Goal: Task Accomplishment & Management: Use online tool/utility

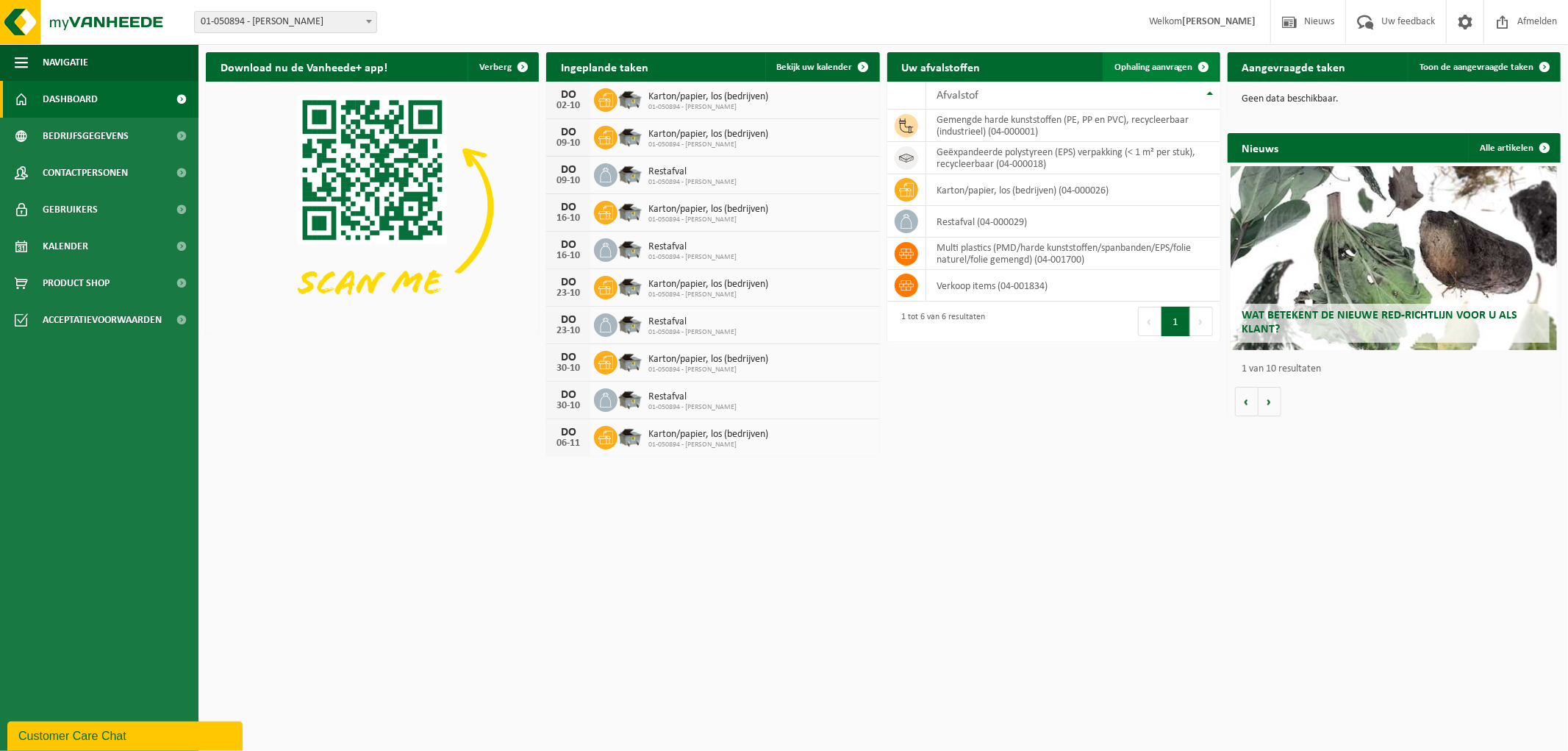
click at [1134, 59] on link "Ophaling aanvragen" at bounding box center [1160, 67] width 116 height 30
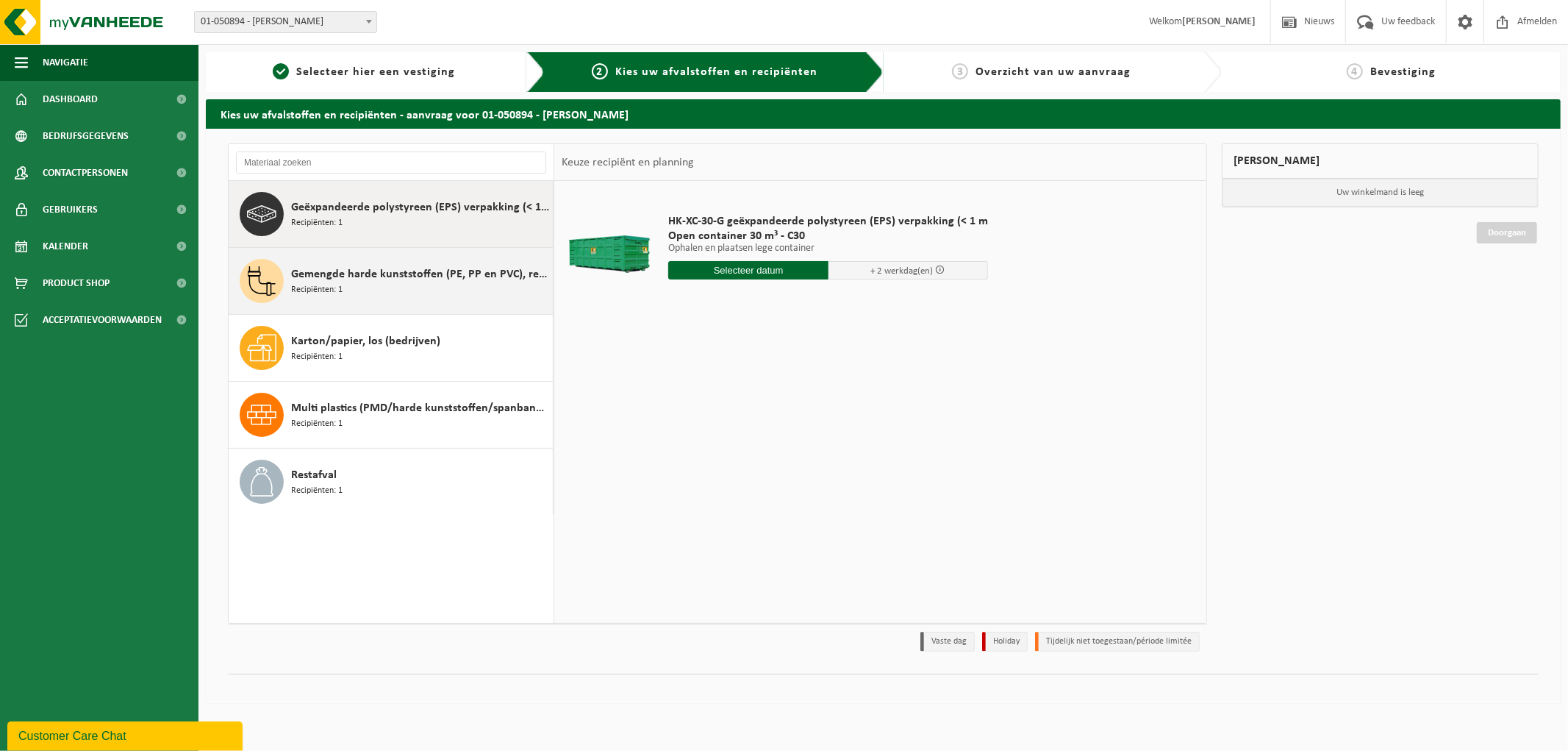
click at [337, 281] on span "Gemengde harde kunststoffen (PE, PP en PVC), recycleerbaar (industrieel)" at bounding box center [420, 274] width 258 height 18
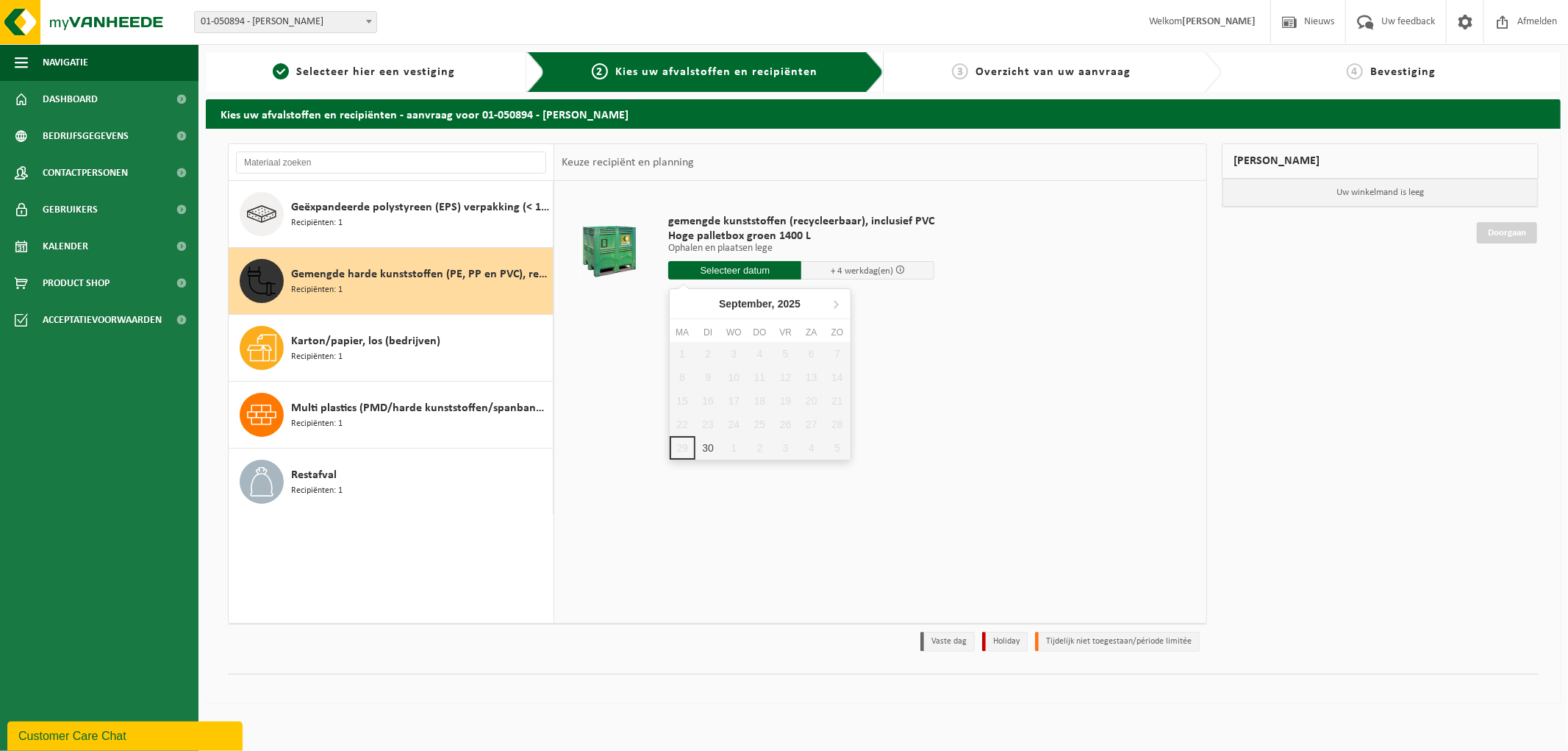
click at [752, 274] on input "text" at bounding box center [734, 270] width 133 height 19
click at [704, 444] on div "30" at bounding box center [708, 448] width 26 height 23
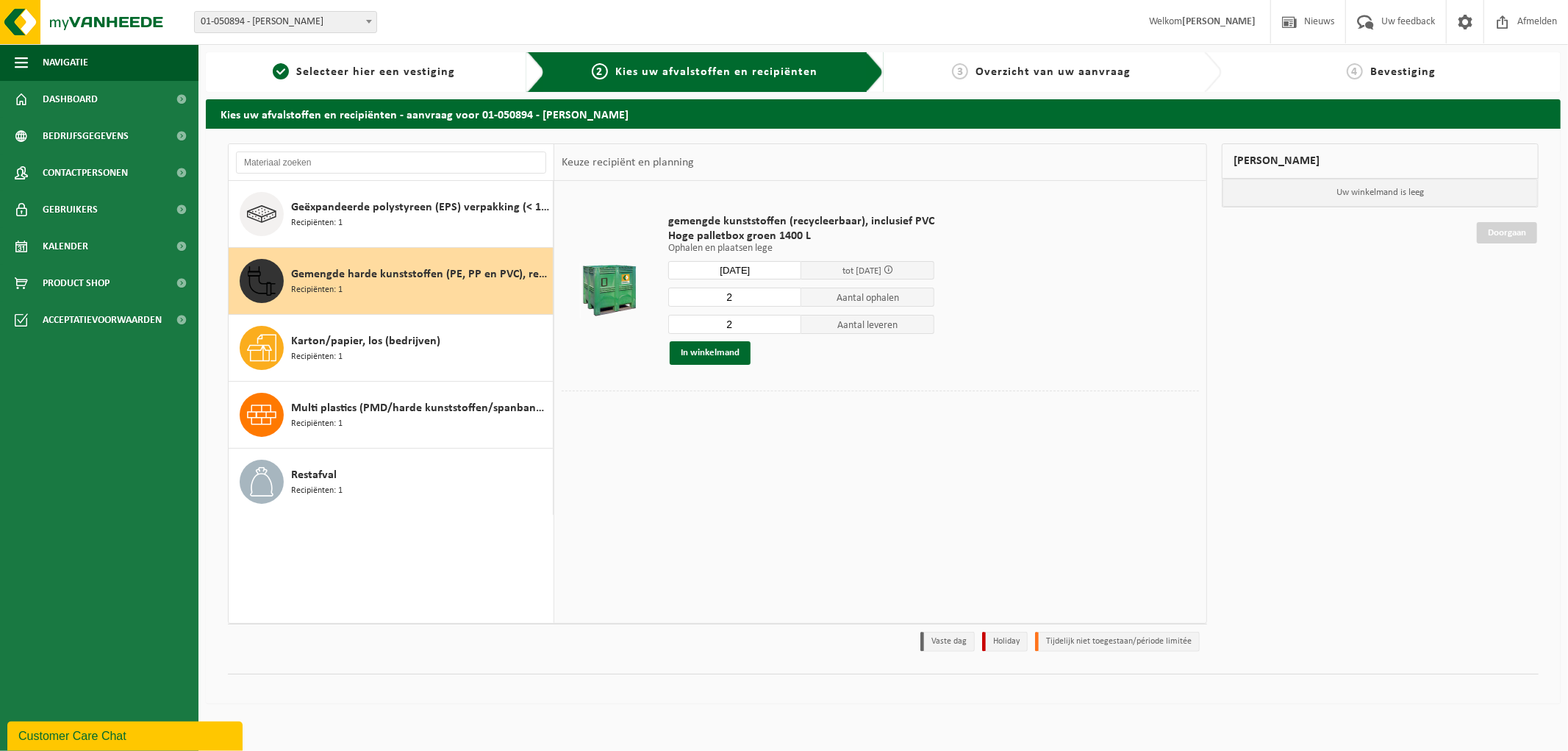
type input "Van 2025-09-30"
click at [699, 354] on button "In winkelmand" at bounding box center [709, 353] width 80 height 23
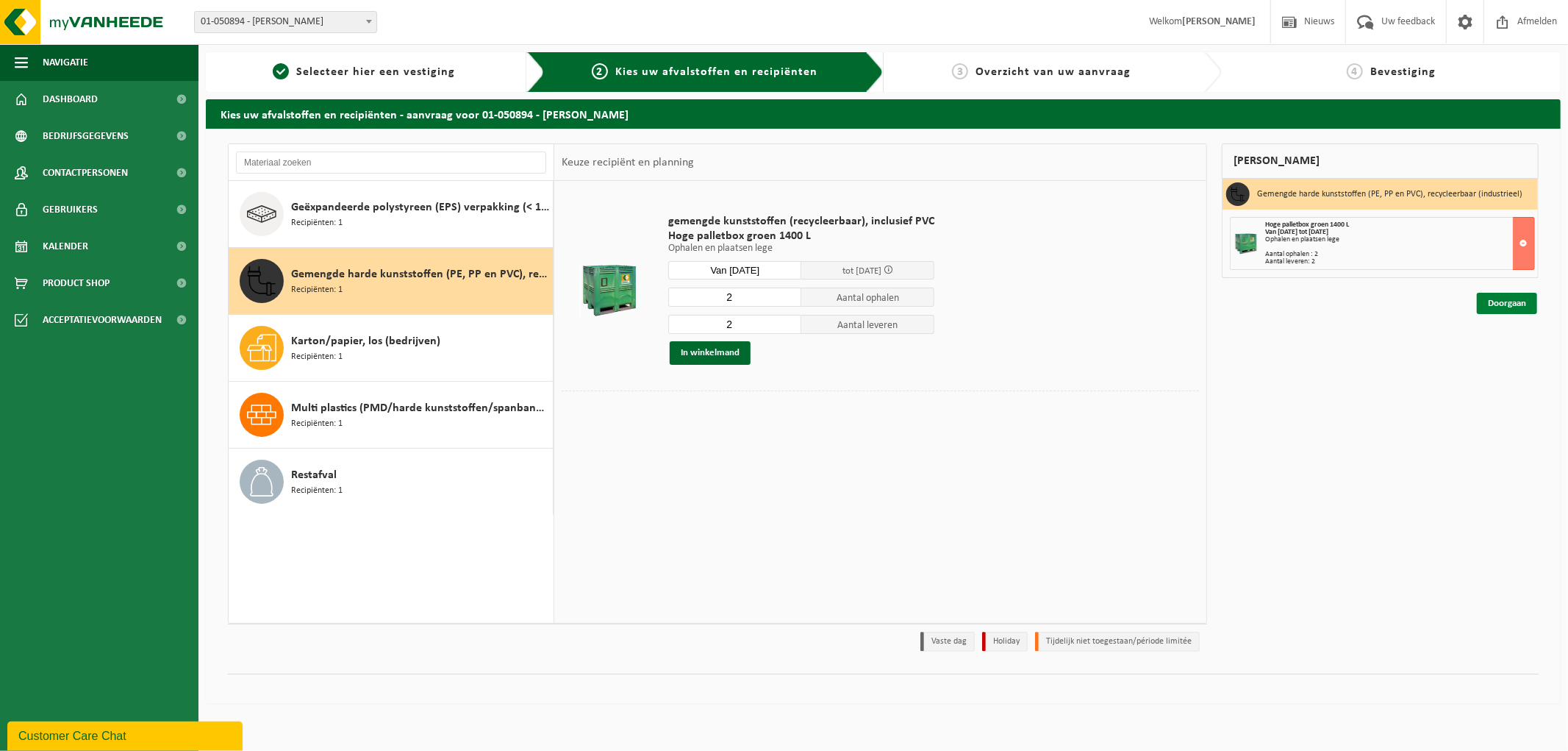
click at [1500, 302] on link "Doorgaan" at bounding box center [1506, 302] width 60 height 21
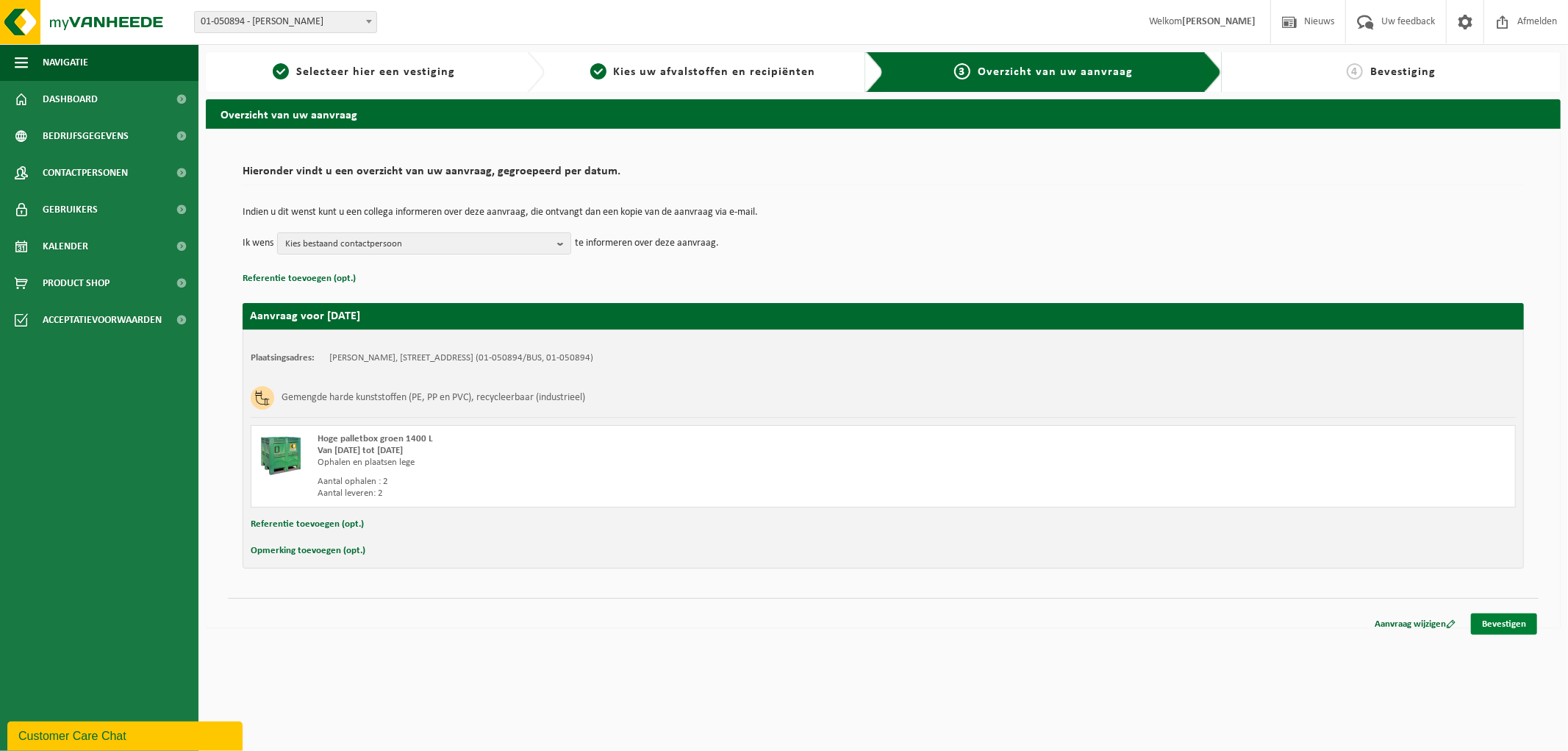
click at [1496, 615] on link "Bevestigen" at bounding box center [1504, 624] width 66 height 21
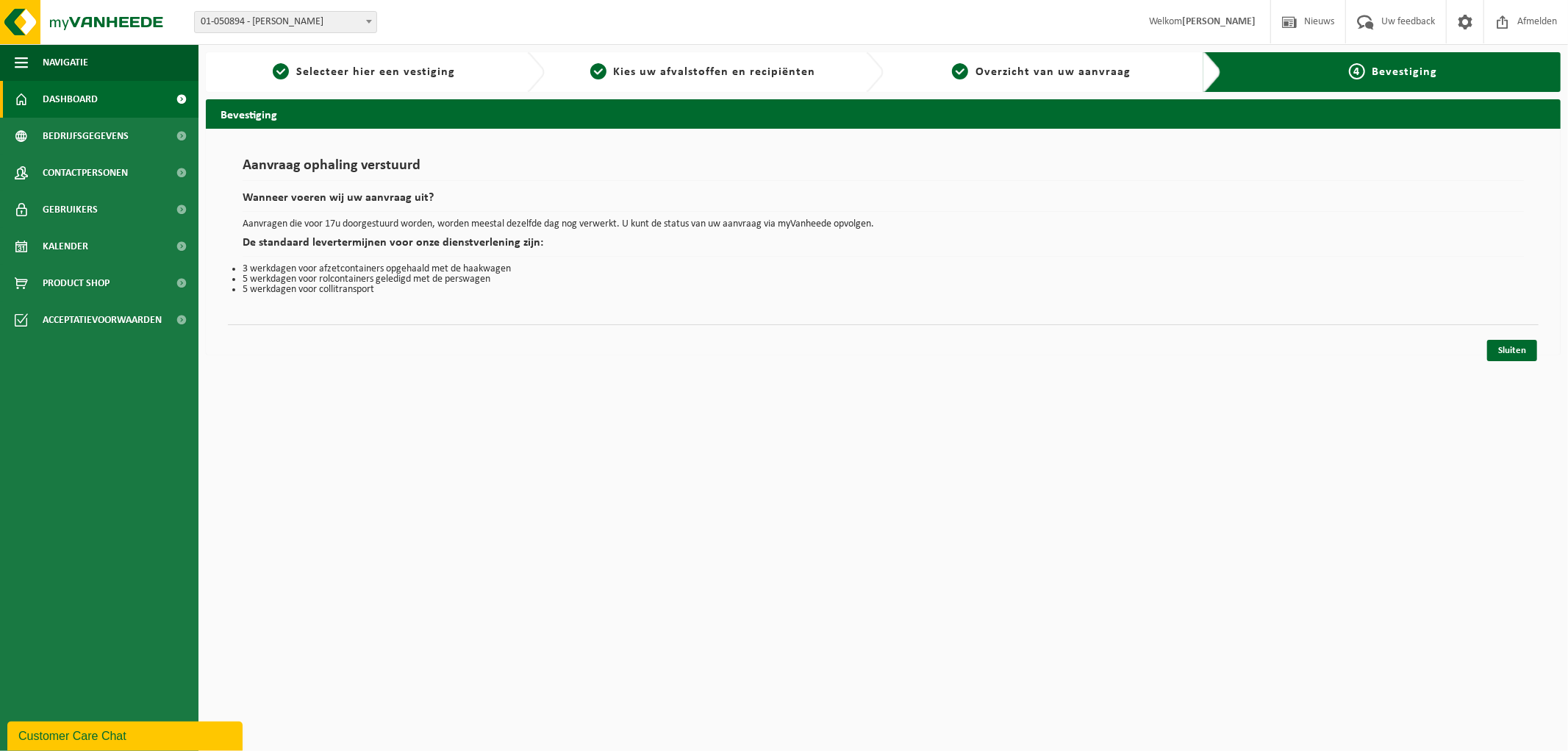
click at [46, 96] on span "Dashboard" at bounding box center [70, 98] width 55 height 37
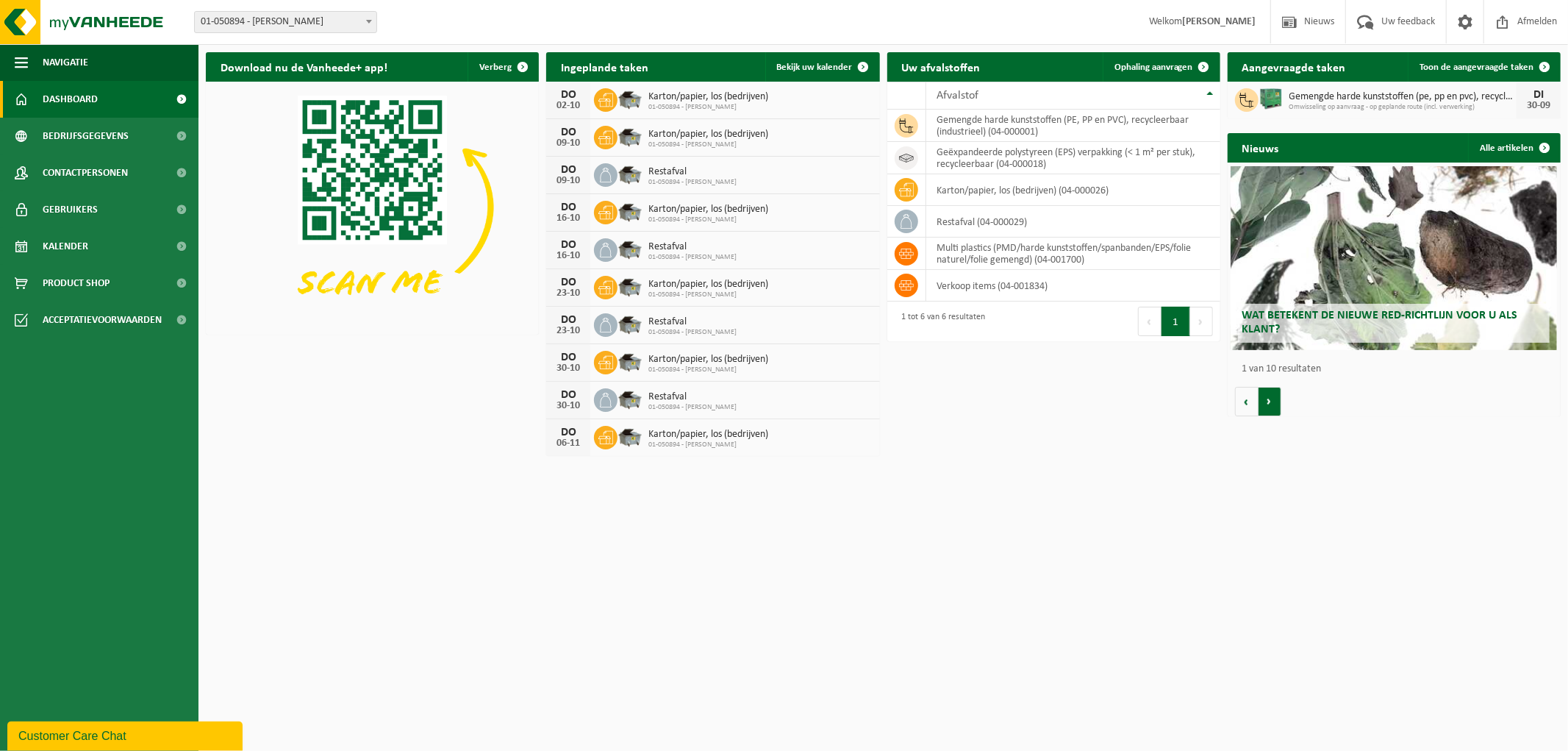
click at [1270, 405] on button "Volgende" at bounding box center [1270, 402] width 23 height 30
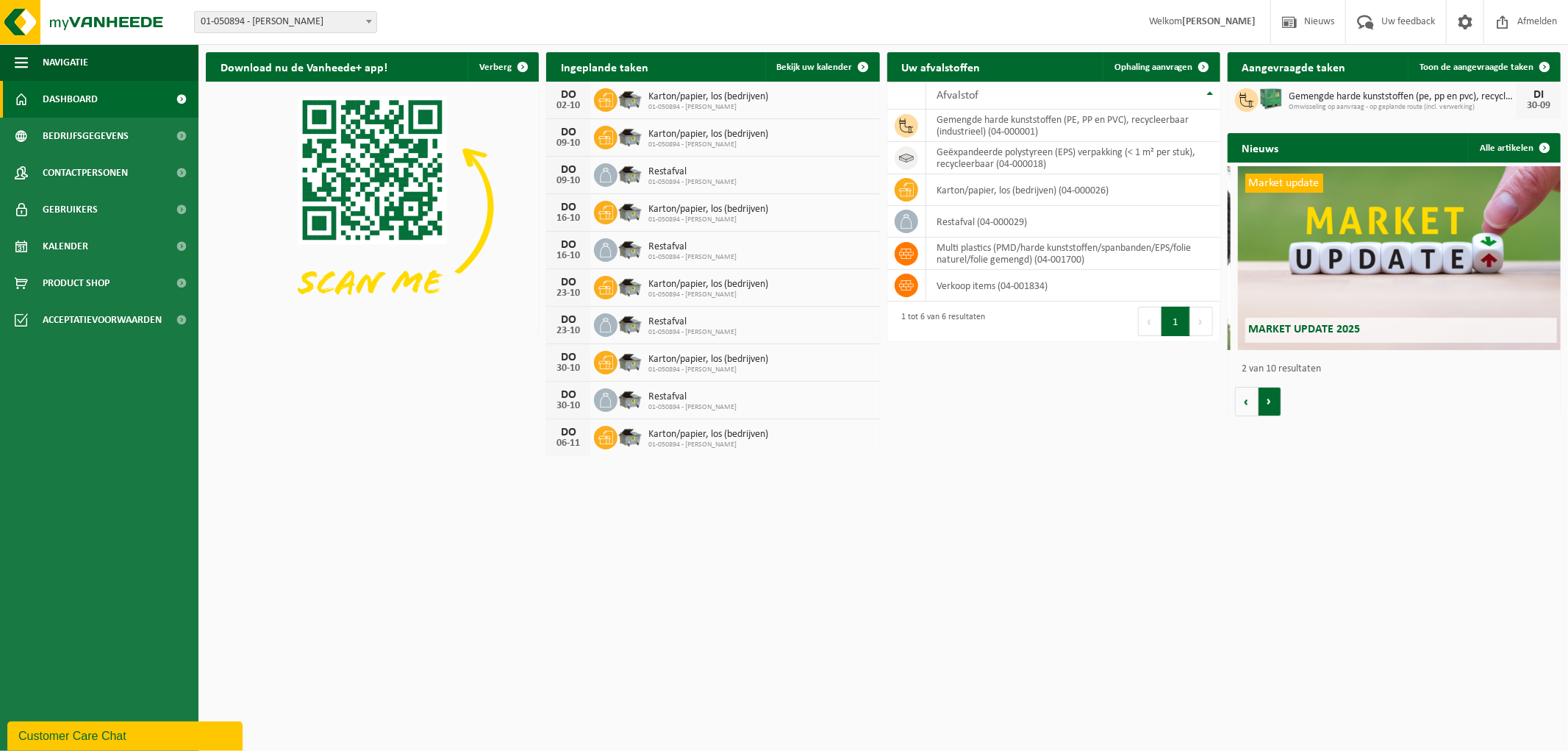
scroll to position [0, 333]
click at [1268, 402] on button "Volgende" at bounding box center [1270, 402] width 23 height 30
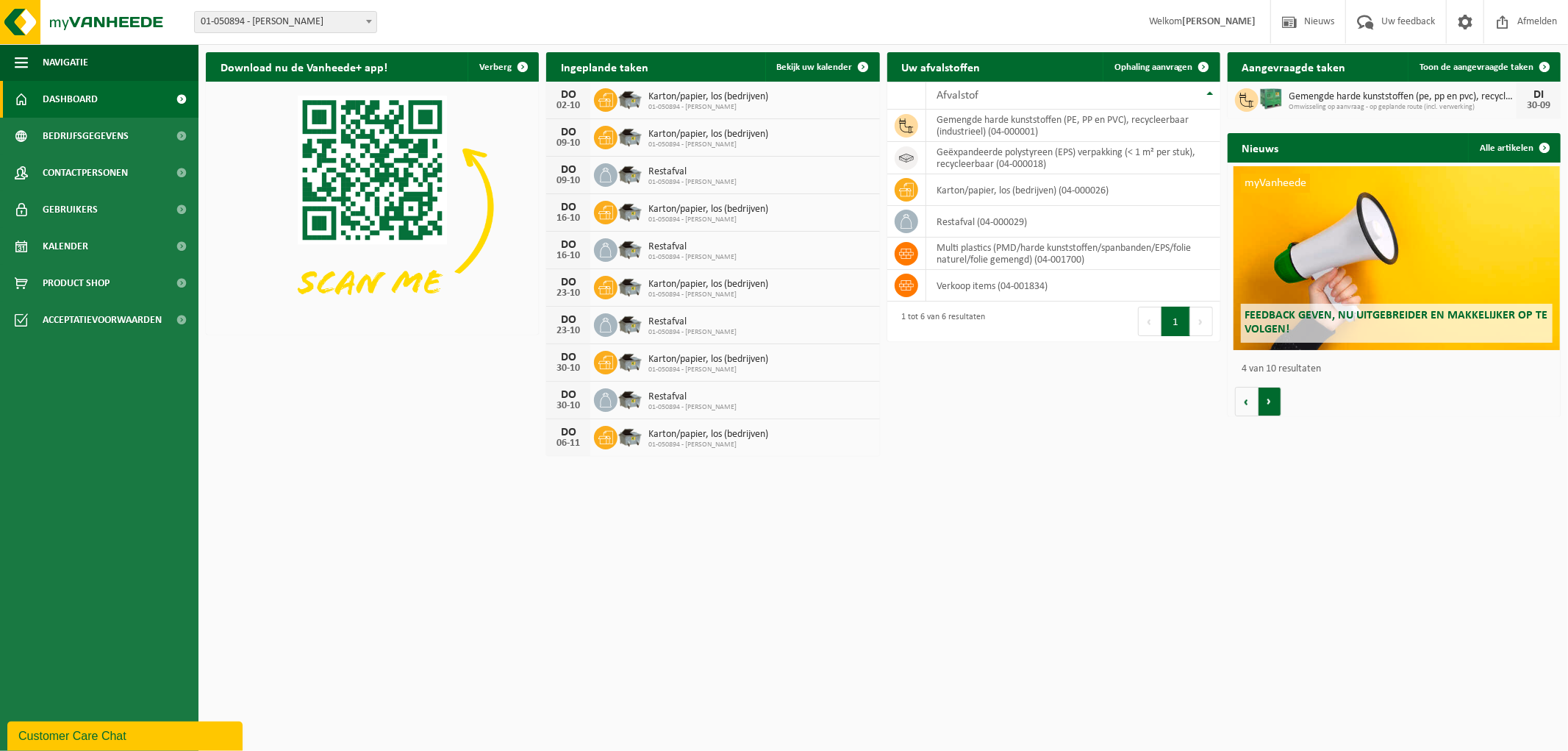
scroll to position [0, 1000]
click at [1267, 401] on button "Volgende" at bounding box center [1270, 402] width 23 height 30
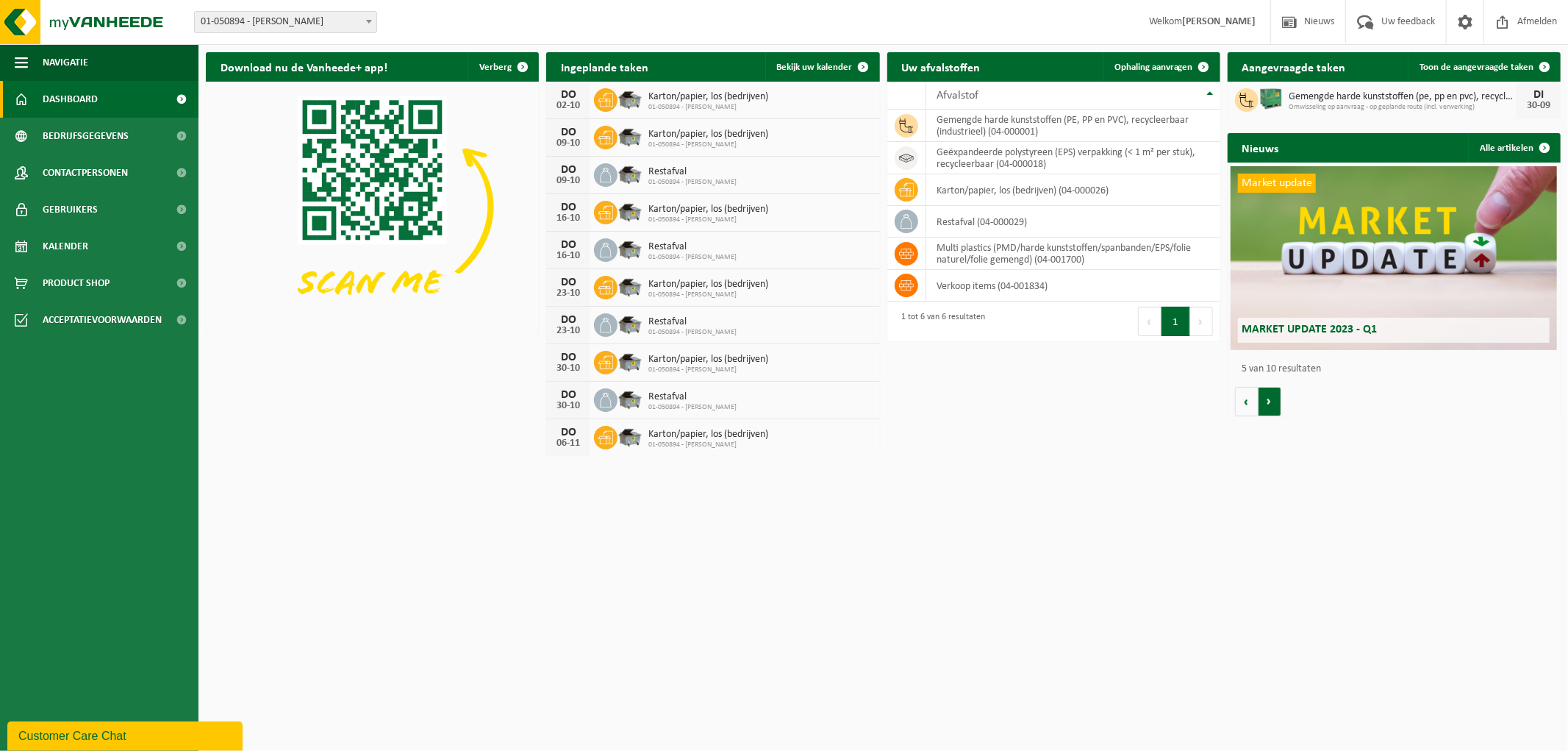
click at [1267, 401] on button "Volgende" at bounding box center [1270, 402] width 23 height 30
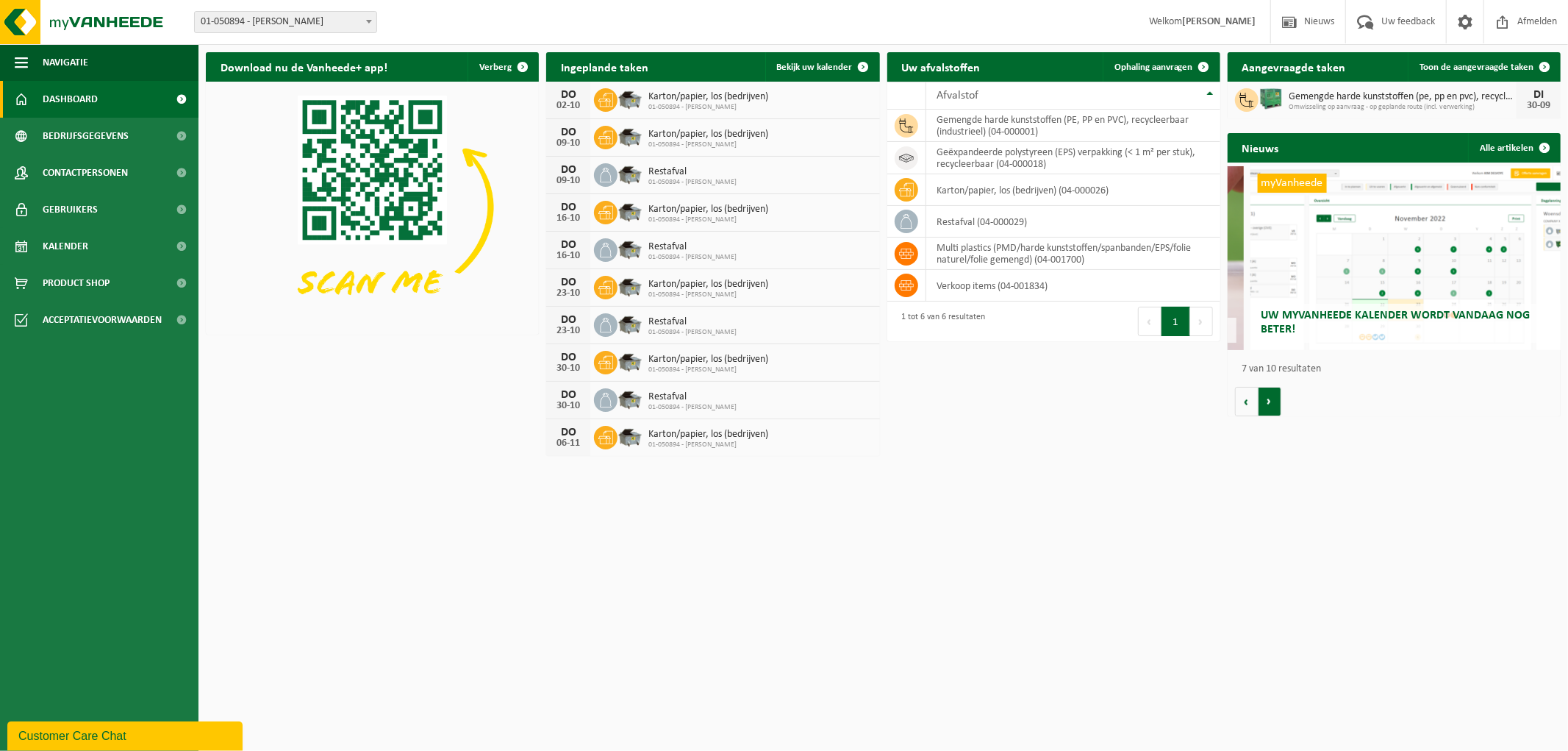
scroll to position [0, 1999]
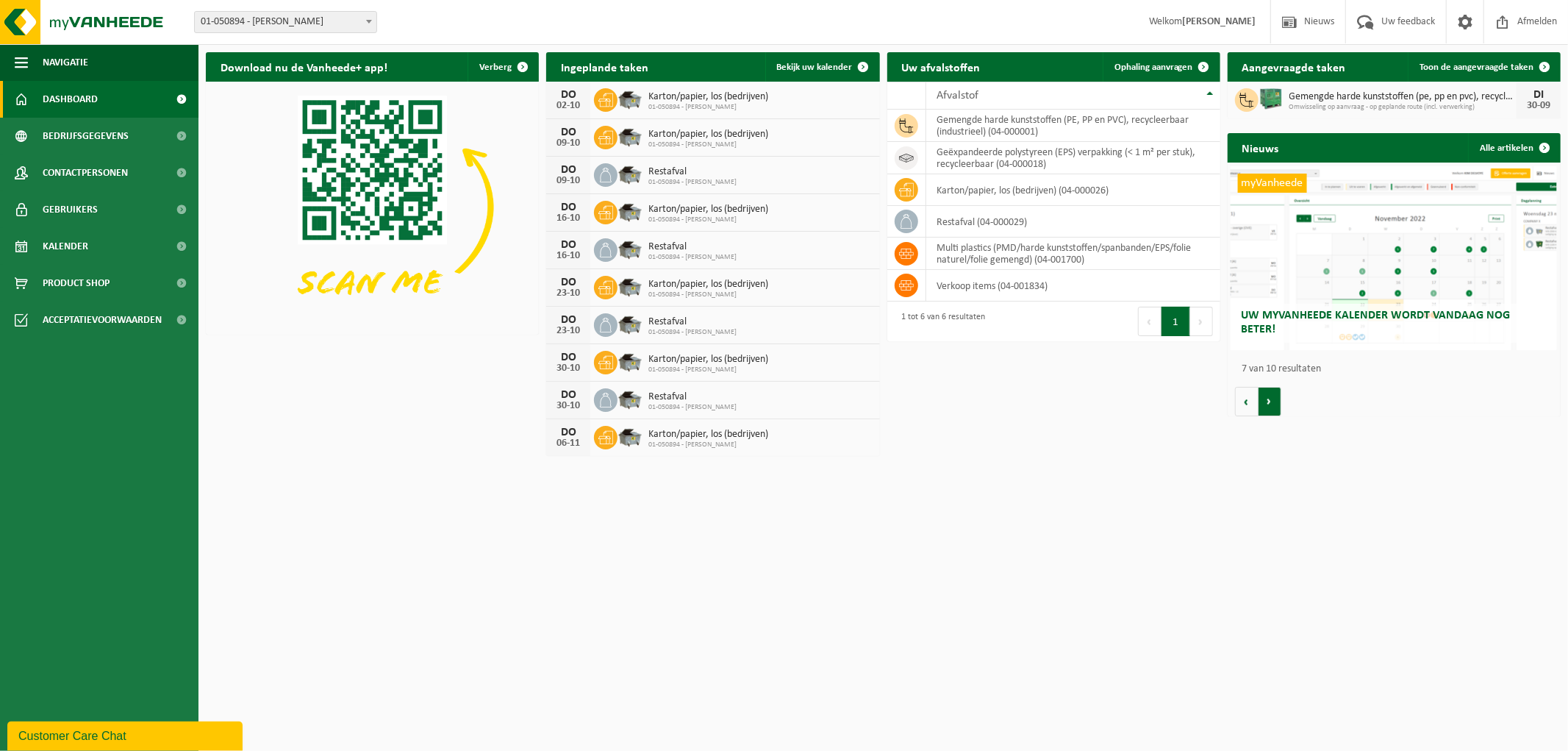
click at [1267, 401] on button "Volgende" at bounding box center [1270, 402] width 23 height 30
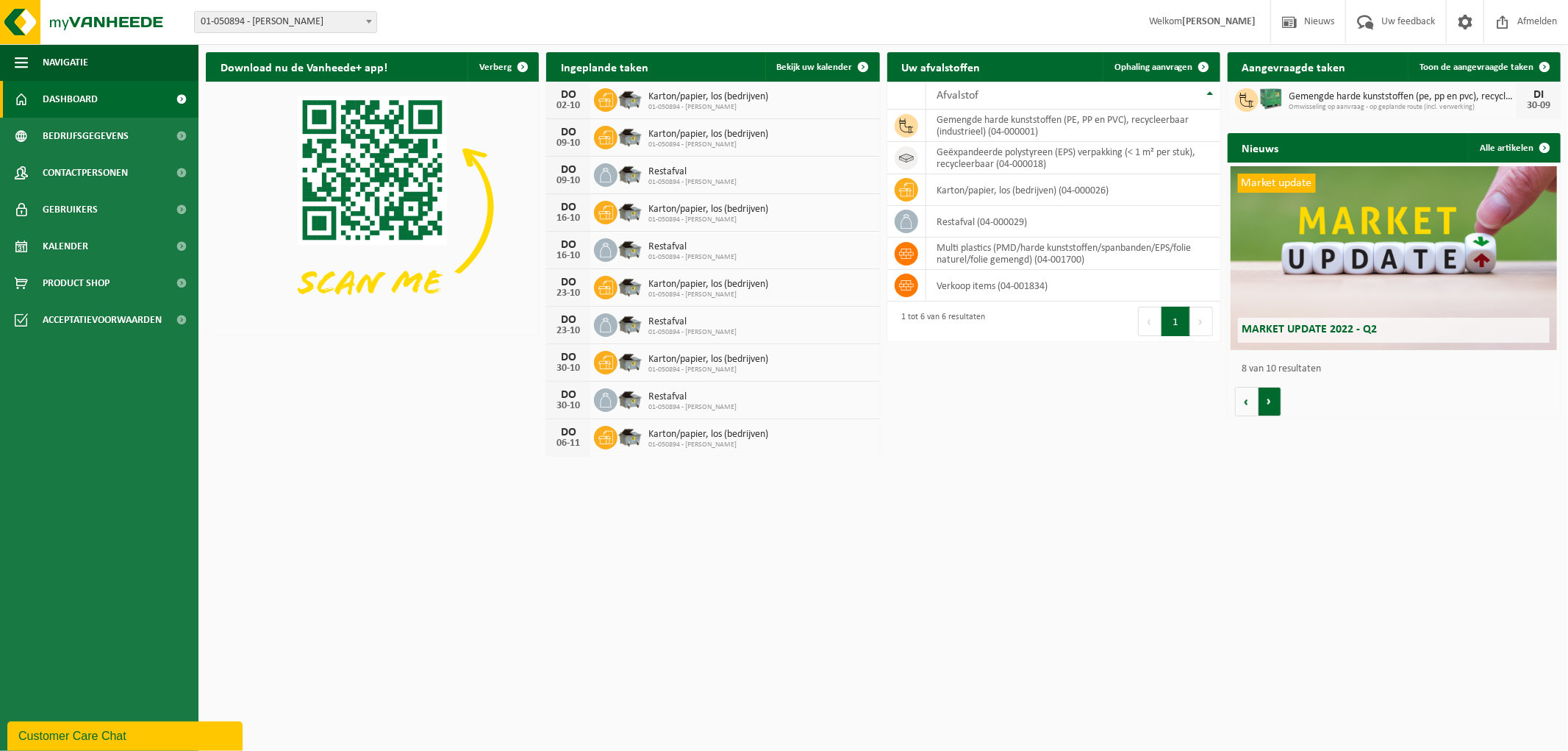
click at [1267, 401] on button "Volgende" at bounding box center [1270, 402] width 23 height 30
click at [1548, 145] on span at bounding box center [1545, 148] width 30 height 30
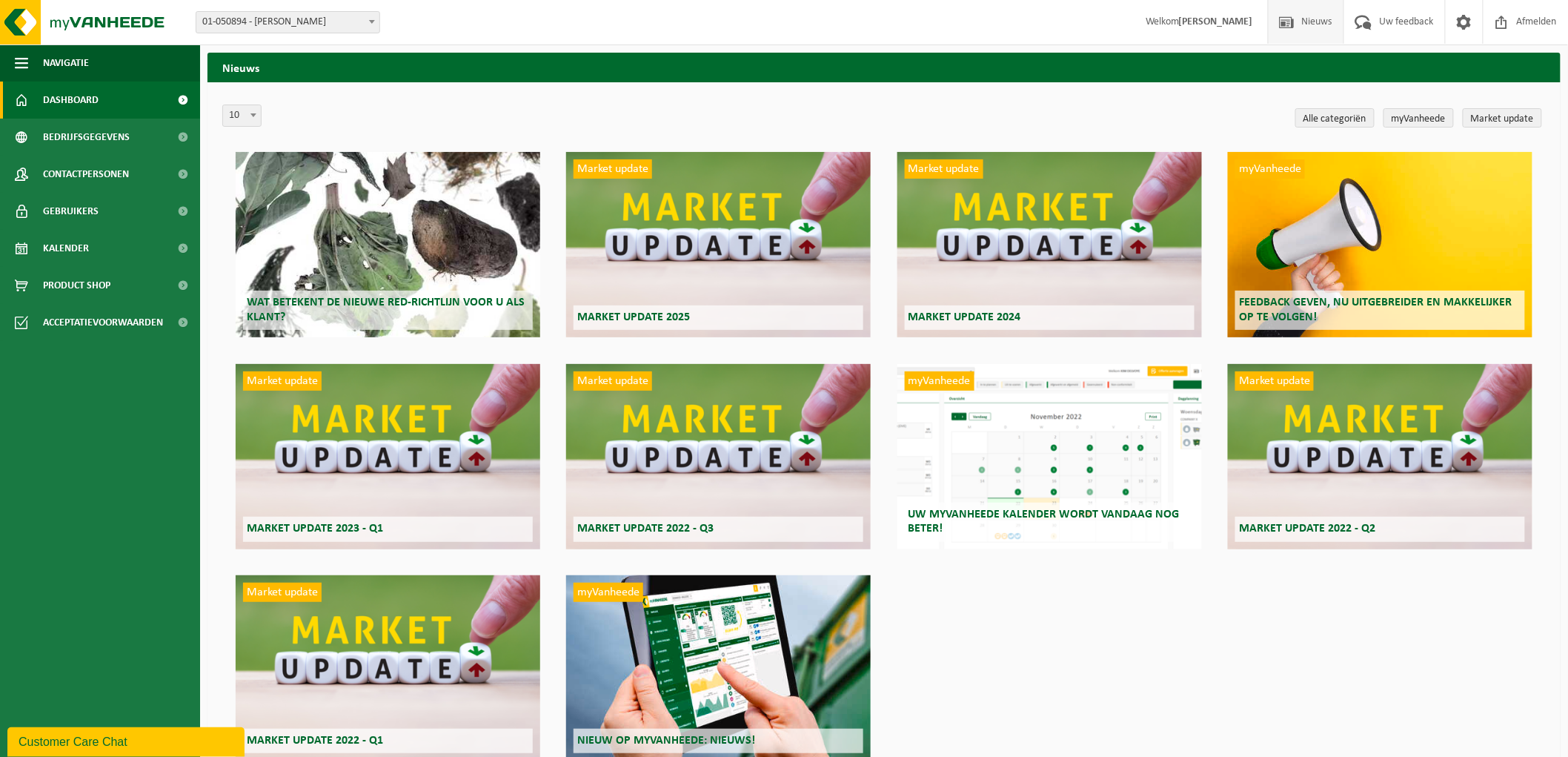
click at [89, 102] on span "Dashboard" at bounding box center [71, 99] width 56 height 37
